Goal: Task Accomplishment & Management: Complete application form

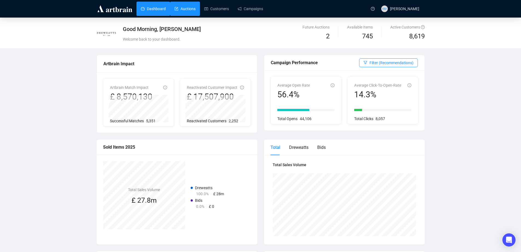
click at [192, 9] on link "Auctions" at bounding box center [185, 9] width 21 height 14
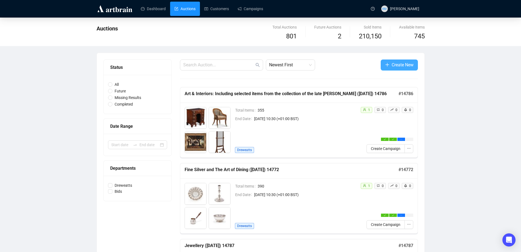
click at [412, 66] on span "Create New" at bounding box center [403, 64] width 22 height 7
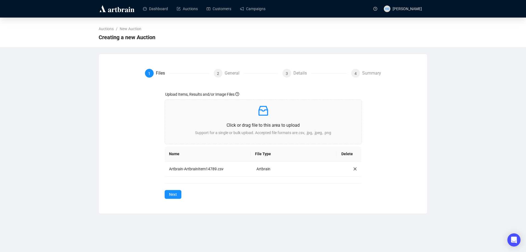
click at [176, 197] on span "Next" at bounding box center [173, 194] width 8 height 6
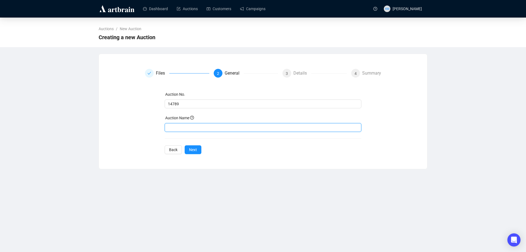
drag, startPoint x: 188, startPoint y: 125, endPoint x: 191, endPoint y: 126, distance: 3.3
click at [188, 125] on input "text" at bounding box center [262, 127] width 197 height 9
paste input "Fine Wine, Champagne, Vintage Port and Spirits"
type input "Fine Wine, Champagne, Vintage Port and Spirits ([DATE]) 14789"
click at [196, 147] on span "Next" at bounding box center [193, 149] width 8 height 6
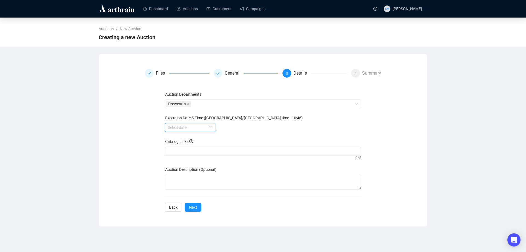
click at [206, 128] on input at bounding box center [188, 127] width 40 height 6
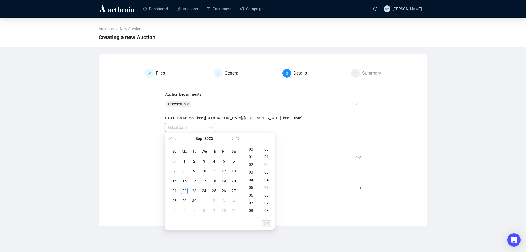
click at [209, 128] on div at bounding box center [190, 127] width 45 height 6
click at [233, 140] on button "Next month (PageDown)" at bounding box center [232, 138] width 6 height 11
click at [206, 162] on div "1" at bounding box center [204, 161] width 7 height 7
click at [252, 171] on div "10" at bounding box center [251, 171] width 13 height 8
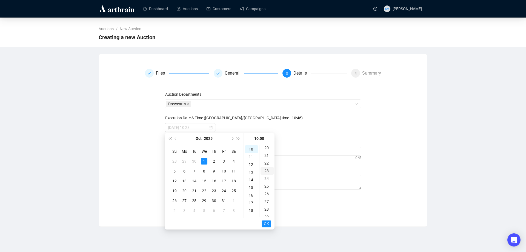
scroll to position [164, 0]
click at [266, 215] on div "30" at bounding box center [266, 215] width 13 height 8
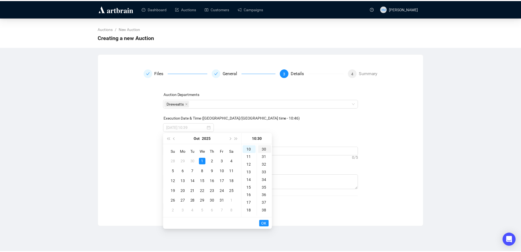
scroll to position [230, 0]
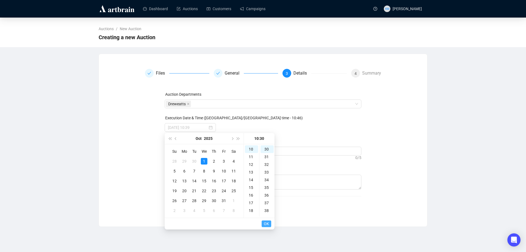
type input "[DATE] 10:30"
click at [267, 225] on span "OK" at bounding box center [266, 223] width 5 height 10
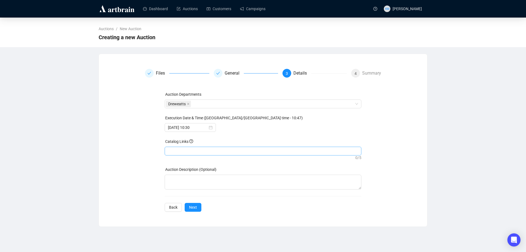
click at [187, 151] on div at bounding box center [263, 151] width 195 height 8
paste input "[URL][DOMAIN_NAME]"
type input "[URL][DOMAIN_NAME]"
click at [195, 204] on button "Next" at bounding box center [192, 207] width 17 height 9
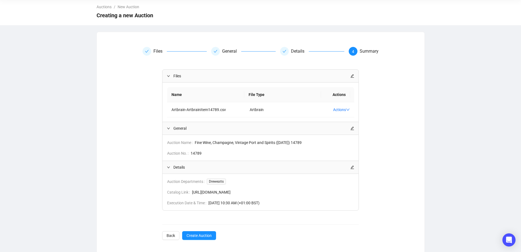
scroll to position [25, 0]
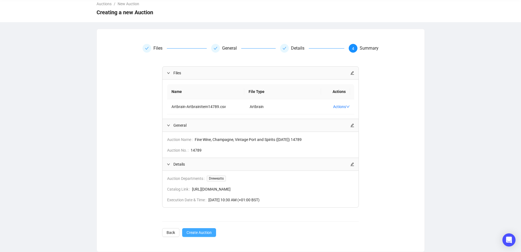
click at [199, 235] on span "Create Auction" at bounding box center [199, 232] width 25 height 6
